Goal: Transaction & Acquisition: Purchase product/service

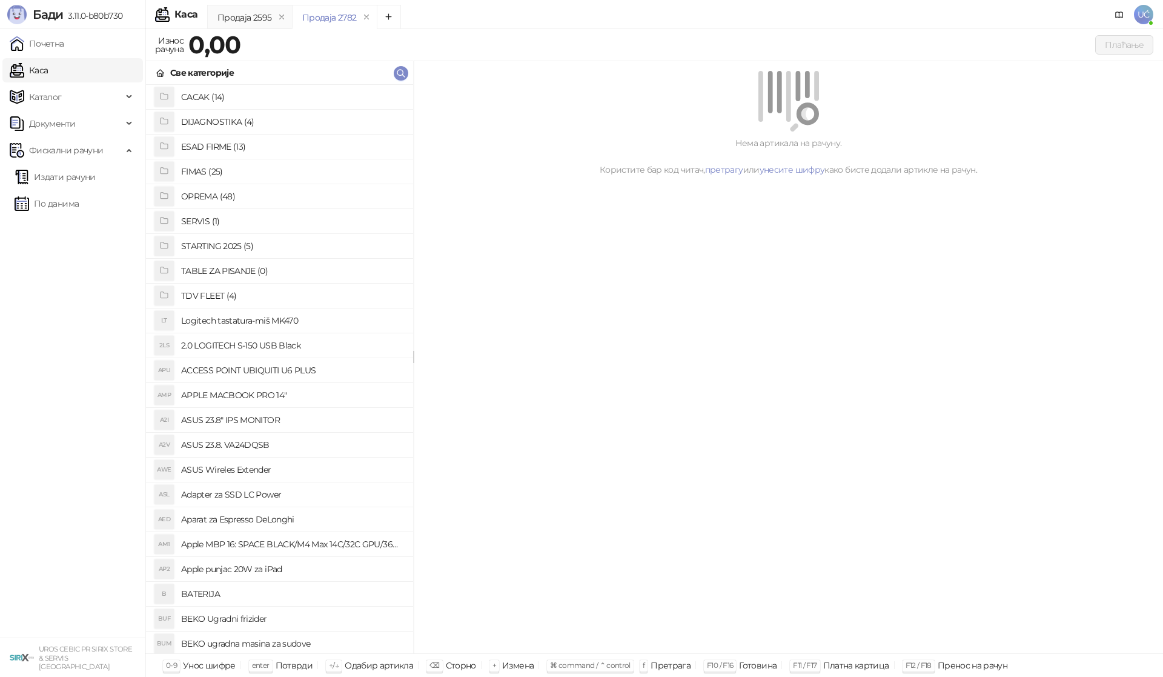
click at [218, 197] on h4 "OPREMA (48)" at bounding box center [292, 196] width 222 height 19
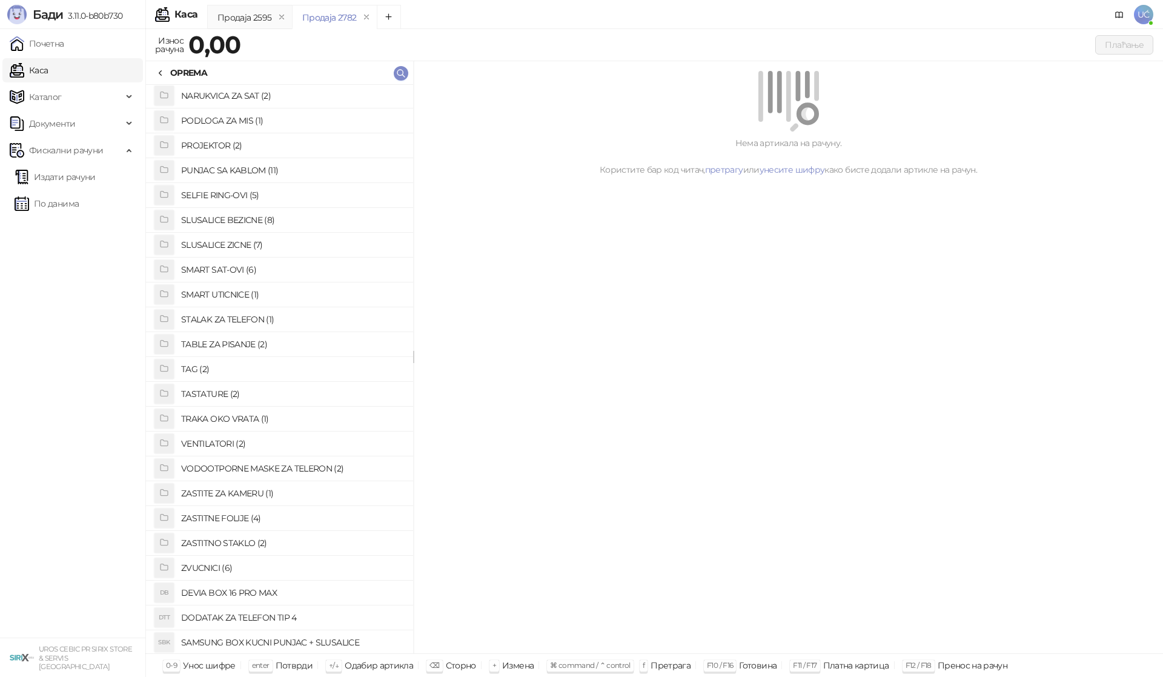
scroll to position [624, 0]
click at [245, 510] on h4 "ZASTITNO STAKLO (2)" at bounding box center [292, 516] width 222 height 19
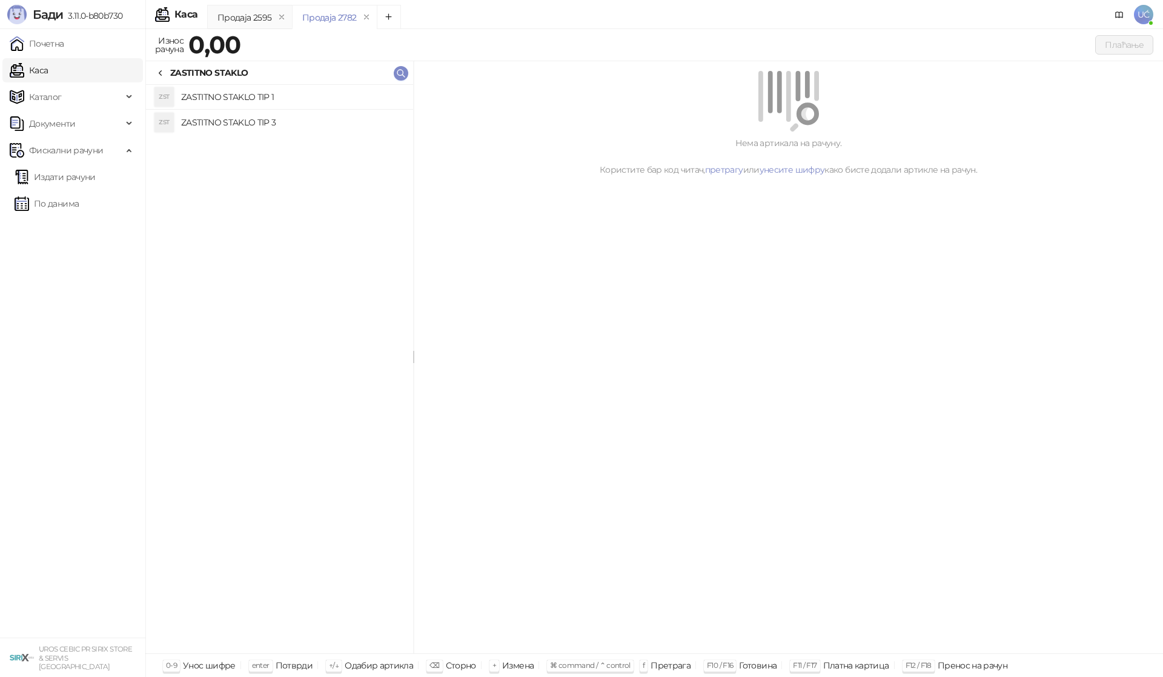
click at [319, 102] on h4 "ZASTITNO STAKLO TIP 1" at bounding box center [292, 96] width 222 height 19
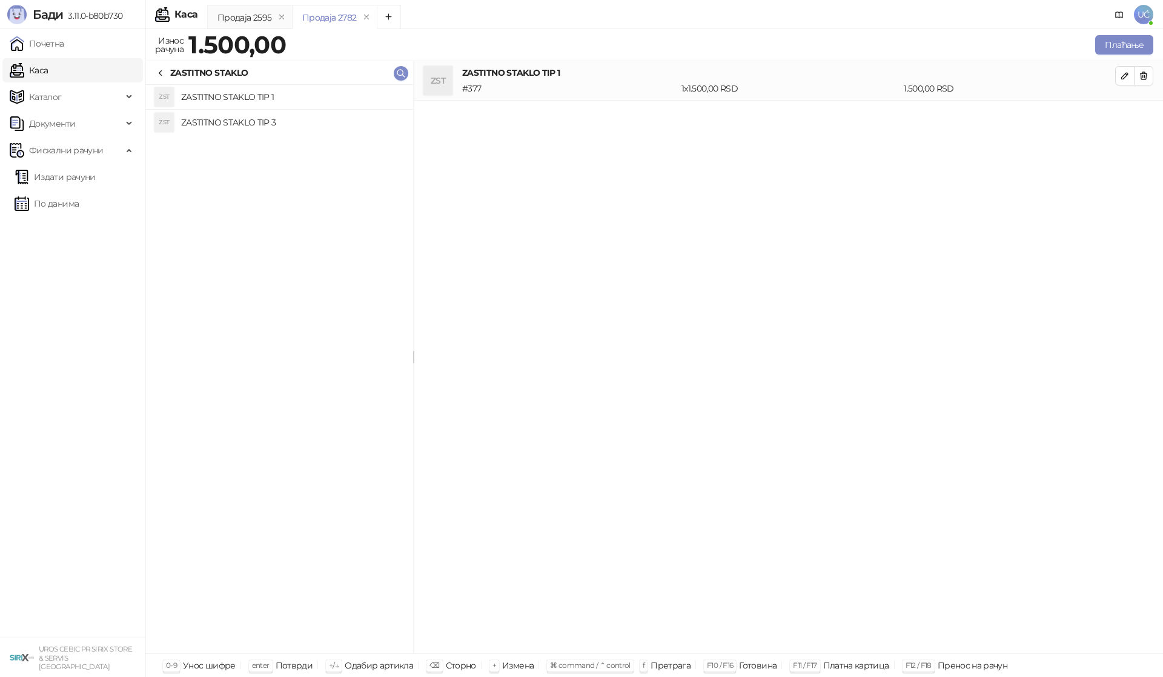
click at [159, 72] on icon at bounding box center [161, 73] width 10 height 10
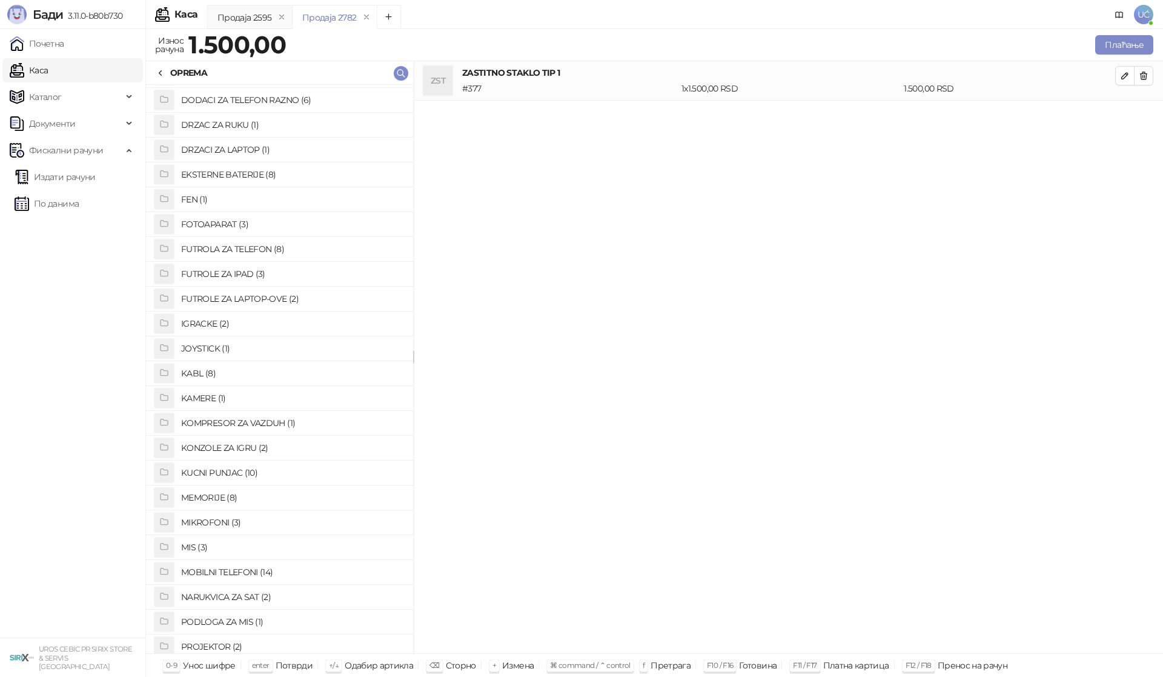
scroll to position [79, 0]
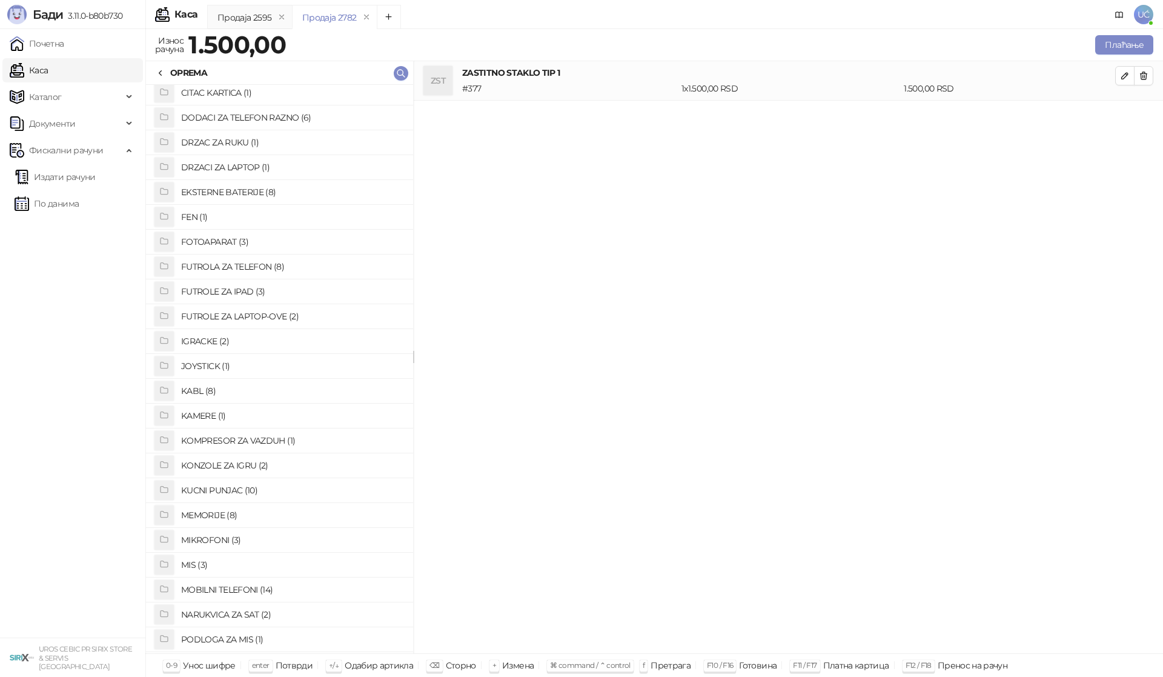
click at [254, 267] on h4 "FUTROLA ZA TELEFON (8)" at bounding box center [292, 266] width 222 height 19
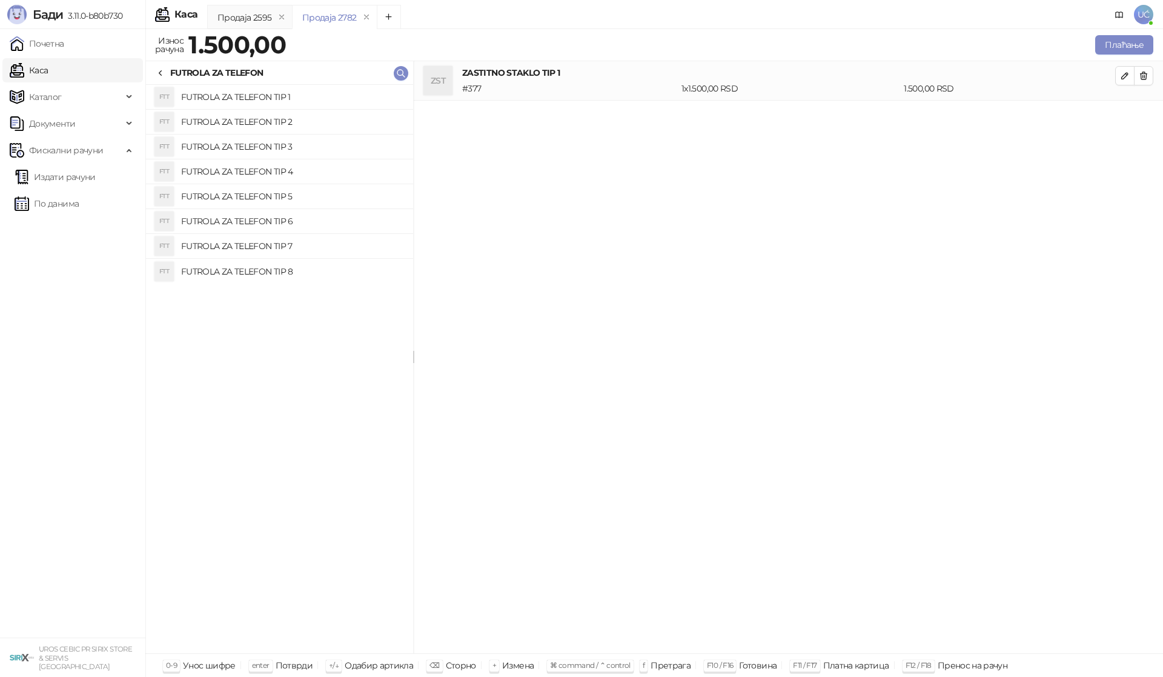
click at [305, 145] on h4 "FUTROLA ZA TELEFON TIP 3" at bounding box center [292, 146] width 222 height 19
click at [1145, 118] on icon "button" at bounding box center [1144, 115] width 10 height 10
click at [368, 177] on h4 "FUTROLA ZA TELEFON TIP 4" at bounding box center [292, 171] width 222 height 19
click at [1115, 41] on button "Плаћање" at bounding box center [1125, 44] width 58 height 19
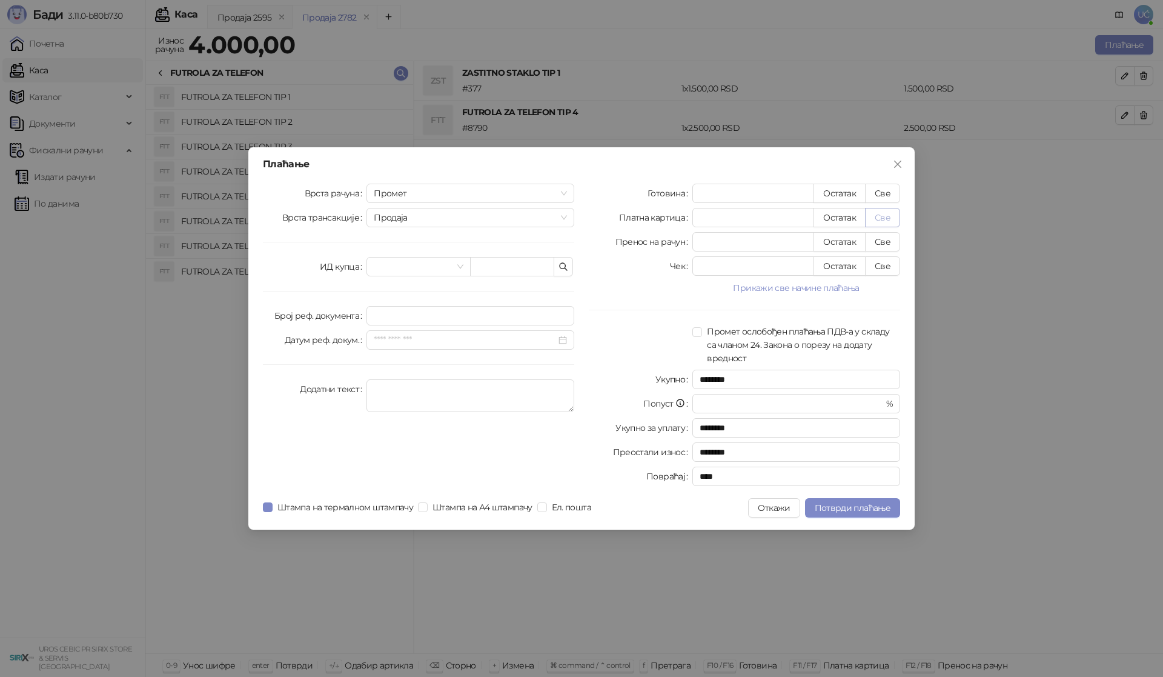
click at [879, 212] on button "Све" at bounding box center [882, 217] width 35 height 19
type input "****"
click at [847, 507] on span "Потврди плаћање" at bounding box center [853, 507] width 76 height 11
